Goal: Task Accomplishment & Management: Complete application form

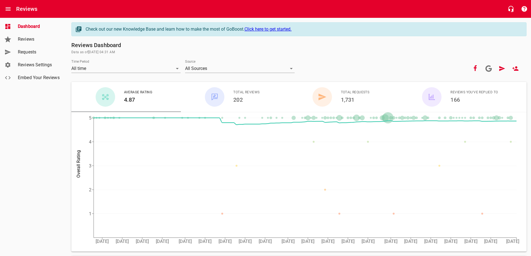
click at [33, 52] on span "Requests" at bounding box center [39, 52] width 42 height 7
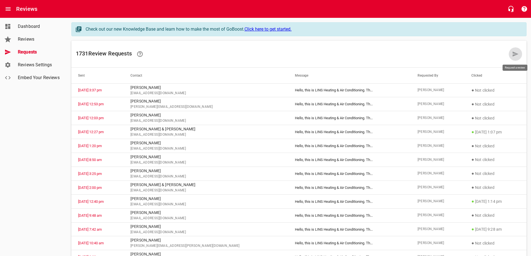
click at [513, 54] on icon at bounding box center [515, 54] width 7 height 7
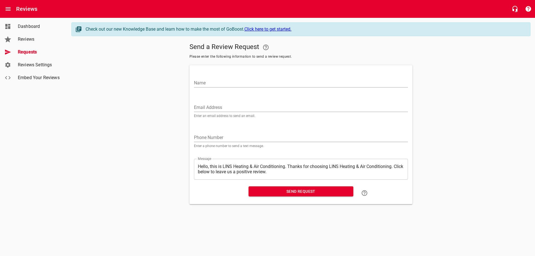
click at [209, 101] on div "Email Address Enter an email address to send an email." at bounding box center [301, 108] width 214 height 19
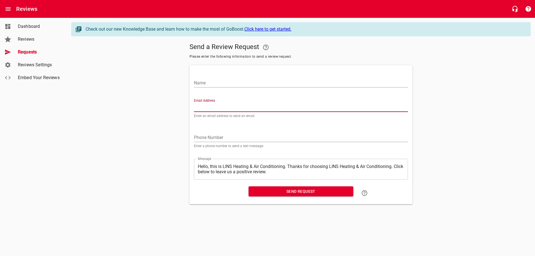
click at [211, 106] on input "Email Address" at bounding box center [301, 107] width 214 height 9
paste input "[EMAIL_ADDRESS][DOMAIN_NAME]"
type input "[EMAIL_ADDRESS][DOMAIN_NAME]"
click at [237, 82] on input "Name" at bounding box center [301, 83] width 214 height 9
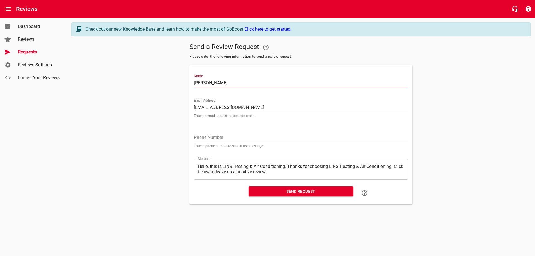
type input "[PERSON_NAME]"
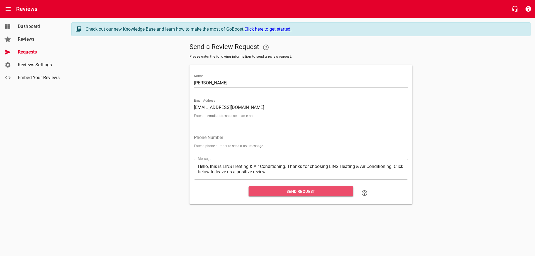
click at [288, 190] on span "Send Request" at bounding box center [301, 191] width 96 height 7
